Goal: Task Accomplishment & Management: Use online tool/utility

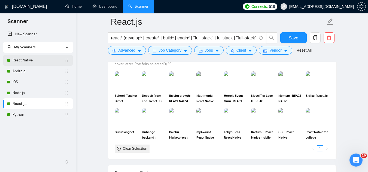
click at [42, 63] on link "React Native" at bounding box center [39, 60] width 52 height 11
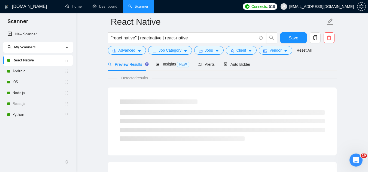
scroll to position [350, 0]
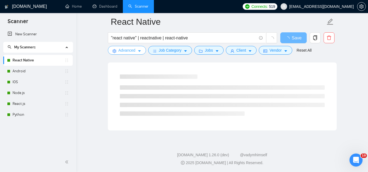
click at [124, 52] on span "Advanced" at bounding box center [126, 50] width 17 height 6
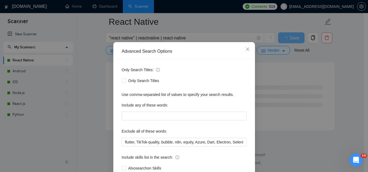
scroll to position [27, 0]
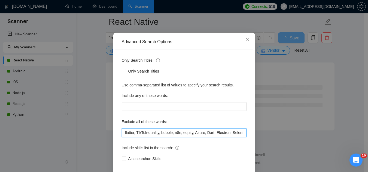
click at [122, 135] on input "flutter, TikTok-quality, bubble, n8n, equity, Azure, Dart, Electron, Selenium, …" at bounding box center [184, 133] width 125 height 9
paste input "Vue"
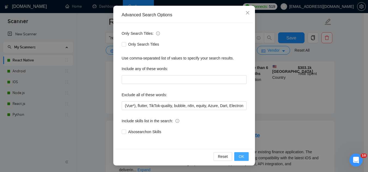
click at [240, 159] on span "OK" at bounding box center [241, 157] width 5 height 6
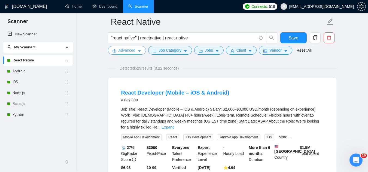
scroll to position [0, 0]
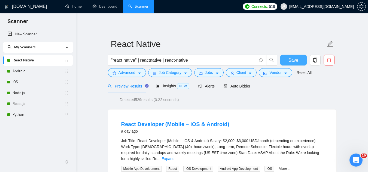
click at [295, 59] on span "Save" at bounding box center [293, 60] width 10 height 7
click at [123, 74] on span "Advanced" at bounding box center [126, 73] width 17 height 6
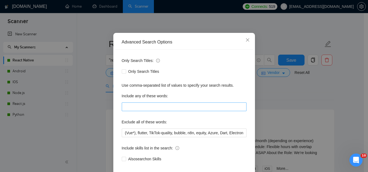
scroll to position [27, 0]
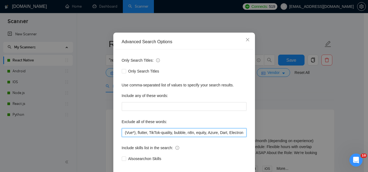
click at [122, 134] on input "(Vue*), flutter, TikTok-quality, bubble, n8n, equity, Azure, Dart, Electron, Se…" at bounding box center [184, 133] width 125 height 9
paste input "optimization"
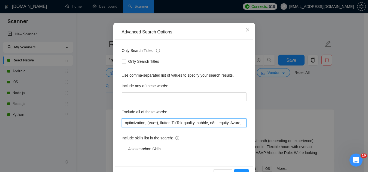
scroll to position [54, 0]
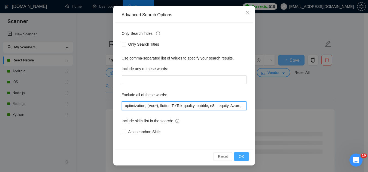
type input "optimization, (Vue*), flutter, TikTok-quality, bubble, n8n, equity, Azure, Dart…"
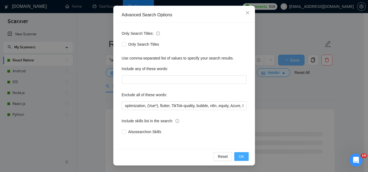
click at [239, 161] on button "OK" at bounding box center [241, 157] width 14 height 9
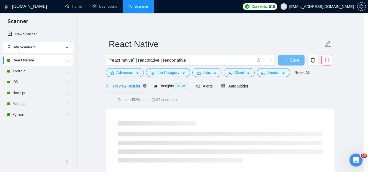
scroll to position [27, 0]
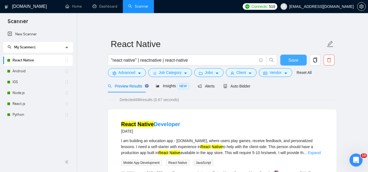
click at [296, 61] on span "Save" at bounding box center [293, 60] width 10 height 7
click at [25, 85] on link "IOS" at bounding box center [39, 82] width 52 height 11
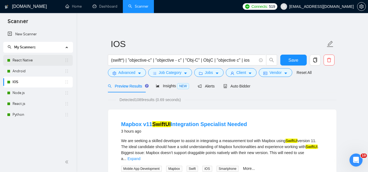
click at [51, 58] on link "React Native" at bounding box center [39, 60] width 52 height 11
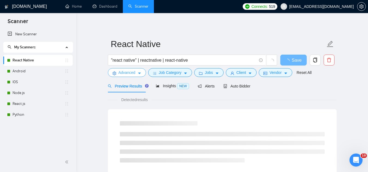
click at [122, 71] on span "Advanced" at bounding box center [126, 73] width 17 height 6
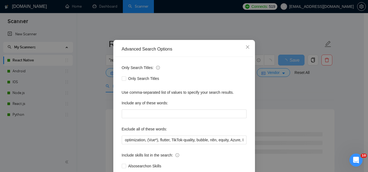
scroll to position [54, 0]
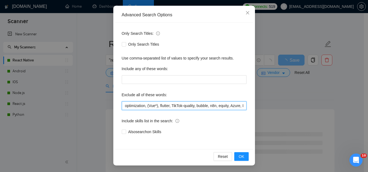
click at [122, 106] on input "optimization, (Vue*), flutter, TikTok-quality, bubble, n8n, equity, Azure, Dart…" at bounding box center [184, 106] width 125 height 9
paste input "Speech to Speech"
click at [223, 105] on input ""voice AI", "Speech to Speech", optimization, (Vue*), flutter, TikTok-quality, …" at bounding box center [184, 106] width 125 height 9
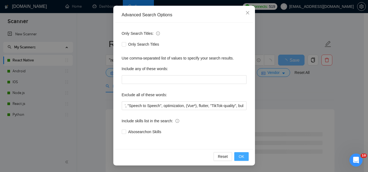
click at [244, 154] on button "OK" at bounding box center [241, 157] width 14 height 9
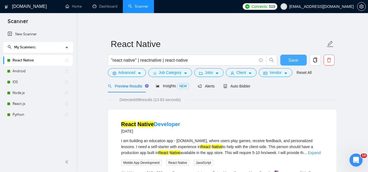
click at [292, 62] on span "Save" at bounding box center [293, 60] width 10 height 7
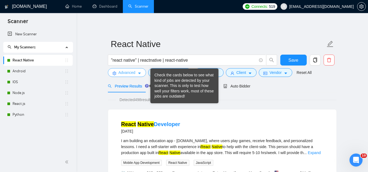
click at [129, 76] on span "Advanced" at bounding box center [126, 73] width 17 height 6
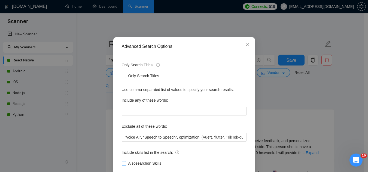
scroll to position [54, 0]
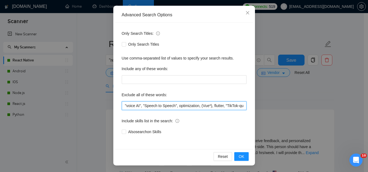
click at [123, 105] on input ""voice AI", "Speech to Speech", optimization, (Vue*), flutter, "TikTok-quality"…" at bounding box center [184, 106] width 125 height 9
paste input "C++, [PERSON_NAME]"
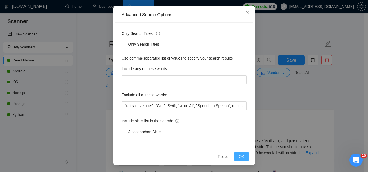
click at [242, 157] on button "OK" at bounding box center [241, 157] width 14 height 9
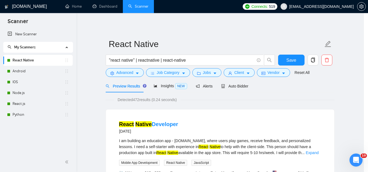
scroll to position [27, 0]
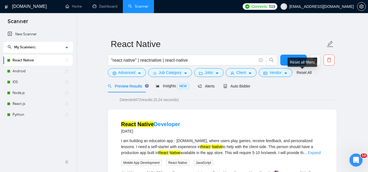
click at [292, 63] on div "Reset all filters" at bounding box center [302, 62] width 29 height 9
click at [286, 64] on button "Save" at bounding box center [293, 60] width 26 height 11
click at [129, 71] on span "Advanced" at bounding box center [126, 73] width 17 height 6
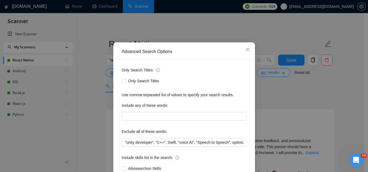
scroll to position [27, 0]
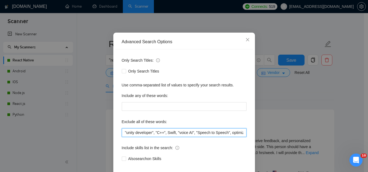
click at [122, 133] on input ""unity developer", "C++", Swift, "voice AI", "Speech to Speech", optimization, …" at bounding box center [184, 133] width 125 height 9
paste input "SwiftUI"
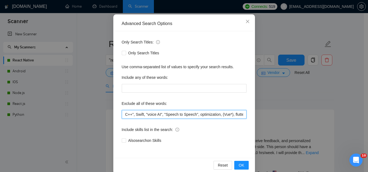
scroll to position [54, 0]
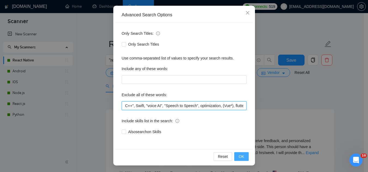
type input "SwiftUI, "unity developer", "C++", Swift, "voice AI", "Speech to Speech", optim…"
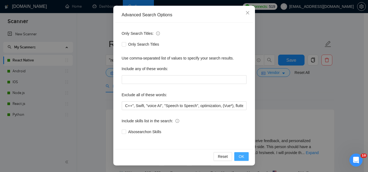
scroll to position [0, 0]
click at [240, 156] on span "OK" at bounding box center [241, 157] width 5 height 6
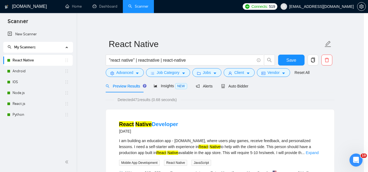
scroll to position [27, 0]
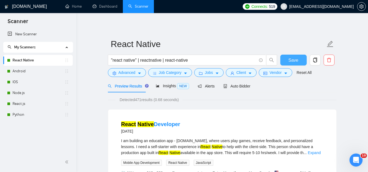
click at [287, 59] on button "Save" at bounding box center [293, 60] width 26 height 11
click at [36, 77] on link "IOS" at bounding box center [39, 82] width 52 height 11
click at [39, 70] on link "Android" at bounding box center [39, 71] width 52 height 11
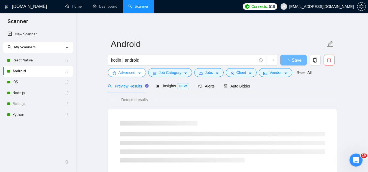
click at [125, 72] on span "Advanced" at bounding box center [126, 73] width 17 height 6
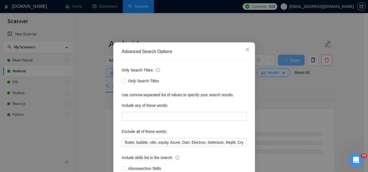
scroll to position [27, 0]
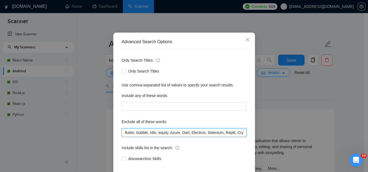
click at [122, 133] on input "flutter, bubble, n8n, equity, Azure, Dart, Electron, Selenium, Replit, Crypto, …" at bounding box center [184, 133] width 125 height 9
paste input "SwiftUI, "unity developer", "C++", [PERSON_NAME], "voice AI", "Speech to Speech…"
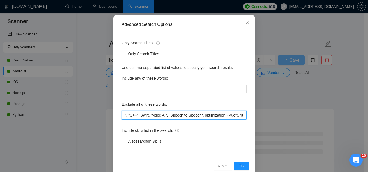
scroll to position [54, 0]
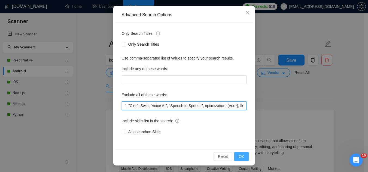
type input "SwiftUI, "unity developer", "C++", Swift, "voice AI", "Speech to Speech", optim…"
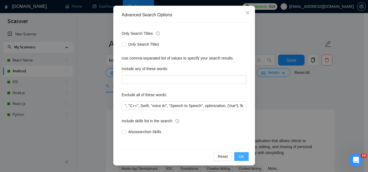
scroll to position [0, 0]
click at [240, 159] on span "OK" at bounding box center [241, 157] width 5 height 6
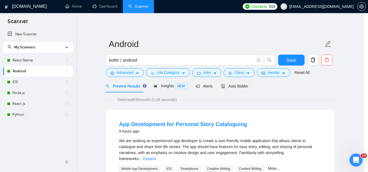
scroll to position [27, 0]
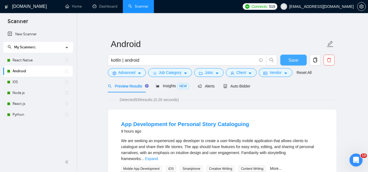
click at [294, 60] on span "Save" at bounding box center [293, 60] width 10 height 7
click at [26, 84] on link "IOS" at bounding box center [39, 82] width 52 height 11
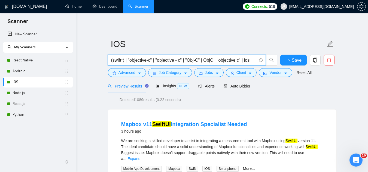
click at [128, 60] on input "(swift*) | "objective-c" | "objective - c" | "Obj-C" | ObjC | "objective c" | i…" at bounding box center [183, 60] width 145 height 7
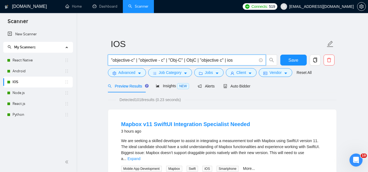
type input ""objective-c" | "objective - c" | "Obj-C" | ObjC | "objective c" | ios"
drag, startPoint x: 120, startPoint y: 77, endPoint x: 122, endPoint y: 75, distance: 2.9
click at [121, 76] on form "IOS "objective-c" | "objective - c" | "Obj-C" | ObjC | "objective c" | ios Save…" at bounding box center [222, 57] width 229 height 44
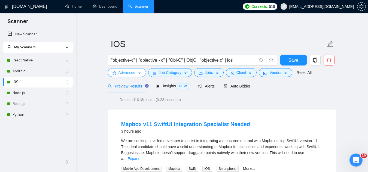
click at [122, 75] on span "Advanced" at bounding box center [126, 73] width 17 height 6
click at [122, 172] on div "Advanced Search Options Only Search Titles: Only Search Titles Use comma-separa…" at bounding box center [184, 172] width 368 height 0
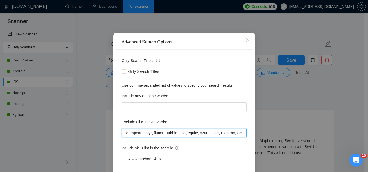
click at [122, 138] on input ""european only", flutter, Bubble, n8n, equity, Azure, Dart, Electron, Selenium,…" at bounding box center [184, 133] width 125 height 9
paste input "SwiftUI, "unity developer", "C++", [PERSON_NAME], "voice AI", "Speech to Speech…"
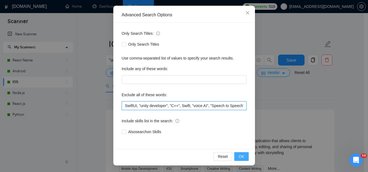
type input "SwiftUI, "unity developer", "C++", Swift, "voice AI", "Speech to Speech", optim…"
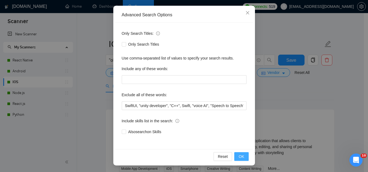
click at [239, 157] on span "OK" at bounding box center [241, 157] width 5 height 6
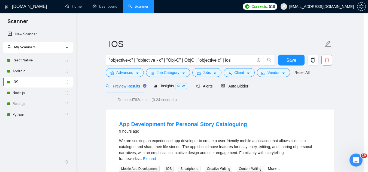
scroll to position [27, 0]
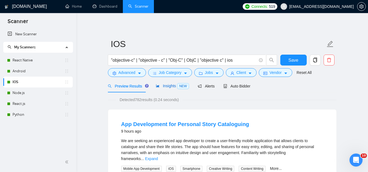
click at [168, 87] on span "Insights NEW" at bounding box center [172, 86] width 33 height 4
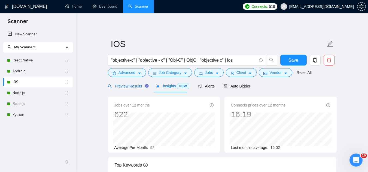
click at [124, 88] on span "Preview Results" at bounding box center [127, 86] width 39 height 4
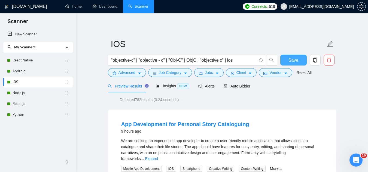
click at [293, 60] on span "Save" at bounding box center [293, 60] width 10 height 7
click at [29, 94] on link "Node.js" at bounding box center [39, 93] width 52 height 11
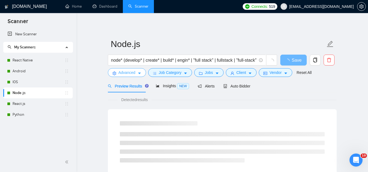
click at [121, 71] on span "Advanced" at bounding box center [126, 73] width 17 height 6
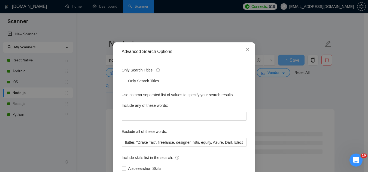
scroll to position [27, 0]
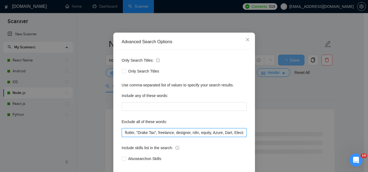
click at [122, 132] on input "flutter, "Drake Tax", freelance, designer, n8n, equity, Azure, Dart, Electron, …" at bounding box center [184, 133] width 125 height 9
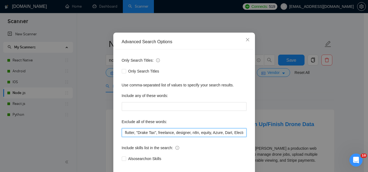
paste input "SwiftUI, "unity developer", "C++", [PERSON_NAME], "voice AI", "Speech to Speech…"
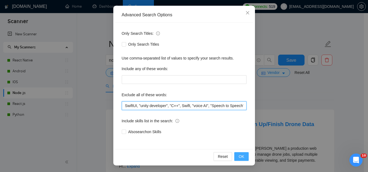
type input "SwiftUI, "unity developer", "C++", Swift, "voice AI", "Speech to Speech", optim…"
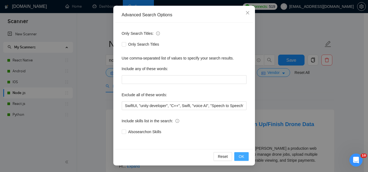
click at [239, 158] on span "OK" at bounding box center [241, 157] width 5 height 6
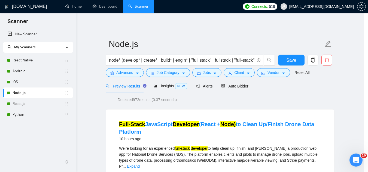
scroll to position [27, 0]
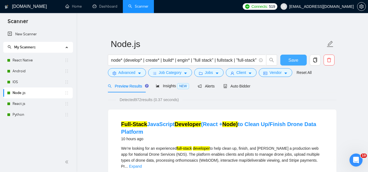
click at [300, 63] on button "Save" at bounding box center [293, 60] width 26 height 11
click at [119, 75] on span "Advanced" at bounding box center [126, 73] width 17 height 6
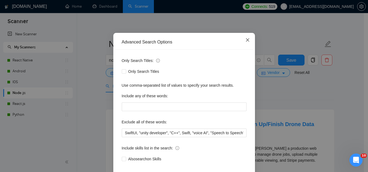
click at [245, 42] on icon "close" at bounding box center [247, 40] width 4 height 4
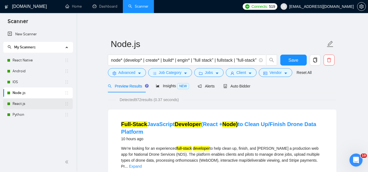
click at [39, 107] on link "React.js" at bounding box center [39, 104] width 52 height 11
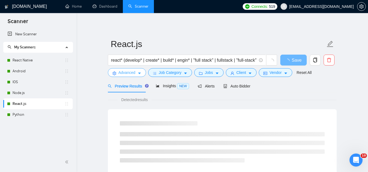
click at [125, 74] on span "Advanced" at bounding box center [126, 73] width 17 height 6
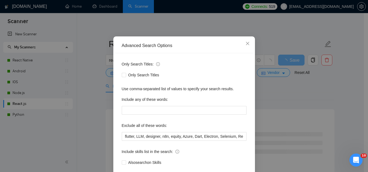
scroll to position [54, 0]
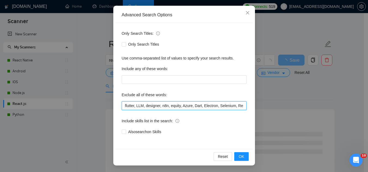
click at [122, 107] on input "flutter, LLM, designer, n8n, equity, Azure, Dart, Electron, Selenium, Replit, C…" at bounding box center [184, 106] width 125 height 9
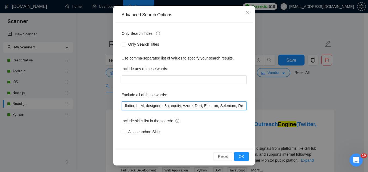
paste input "SwiftUI, "unity developer", "C++", [PERSON_NAME], "voice AI", "Speech to Speech…"
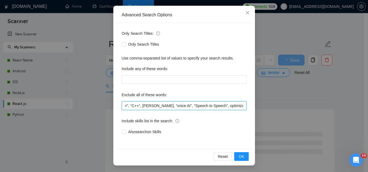
scroll to position [0, 41]
type input "SwiftUI, "unity developer", "C++", [PERSON_NAME], "voice AI", "Speech to Speech…"
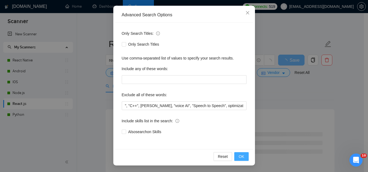
scroll to position [0, 0]
click at [241, 158] on span "OK" at bounding box center [241, 157] width 5 height 6
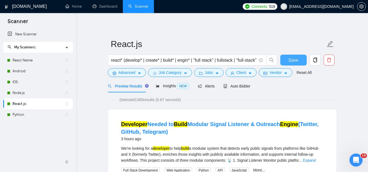
click at [289, 62] on span "Save" at bounding box center [293, 60] width 10 height 7
click at [32, 117] on link "Python" at bounding box center [39, 115] width 52 height 11
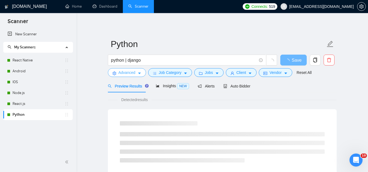
click at [125, 72] on span "Advanced" at bounding box center [126, 73] width 17 height 6
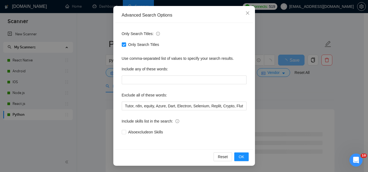
scroll to position [54, 0]
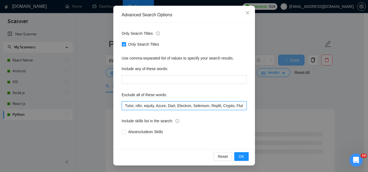
click at [122, 106] on input "Tutor, n8n, equity, Azure, Dart, Electron, Selenium, Replit, Crypto, Flutterflo…" at bounding box center [184, 106] width 125 height 9
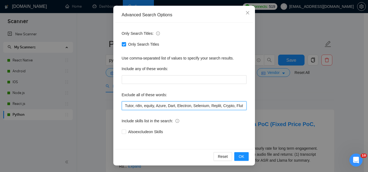
paste input "SwiftUI, "unity developer", "C++", [PERSON_NAME], "voice AI", "Speech to Speech…"
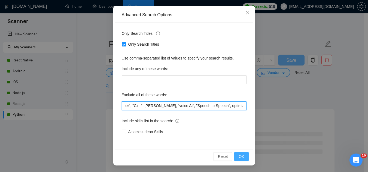
type input "SwiftUI, "unity developer", "C++", [PERSON_NAME], "voice AI", "Speech to Speech…"
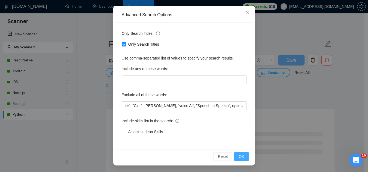
click at [236, 160] on button "OK" at bounding box center [241, 157] width 14 height 9
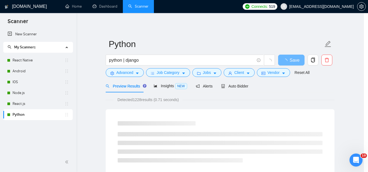
scroll to position [27, 0]
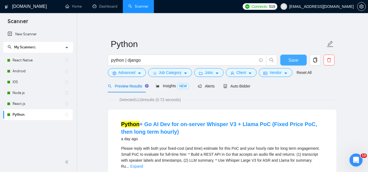
click at [292, 60] on span "Save" at bounding box center [293, 60] width 10 height 7
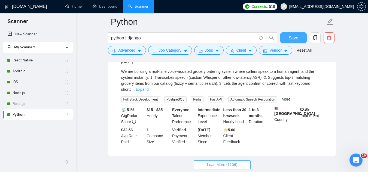
scroll to position [1195, 0]
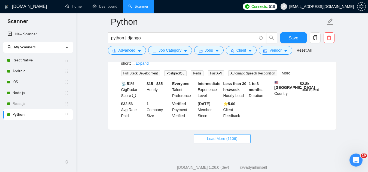
click at [212, 136] on span "Load More (1106)" at bounding box center [222, 139] width 30 height 6
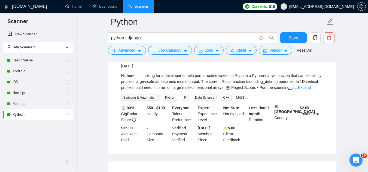
scroll to position [2149, 0]
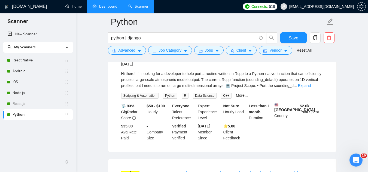
click at [110, 8] on link "Dashboard" at bounding box center [105, 6] width 25 height 5
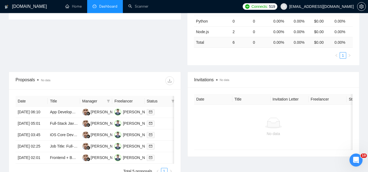
scroll to position [180, 0]
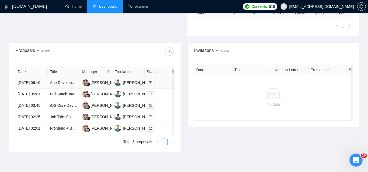
click at [64, 89] on td "App Development for Personal Story Cataloguing" at bounding box center [64, 82] width 32 height 11
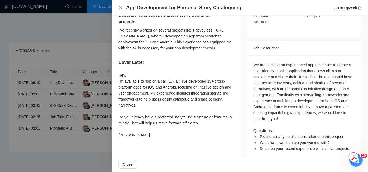
scroll to position [205, 0]
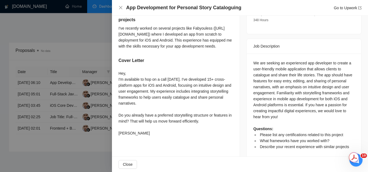
click at [98, 45] on div at bounding box center [184, 86] width 368 height 172
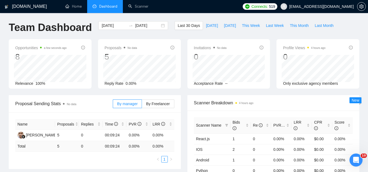
scroll to position [0, 0]
